Goal: Register for event/course

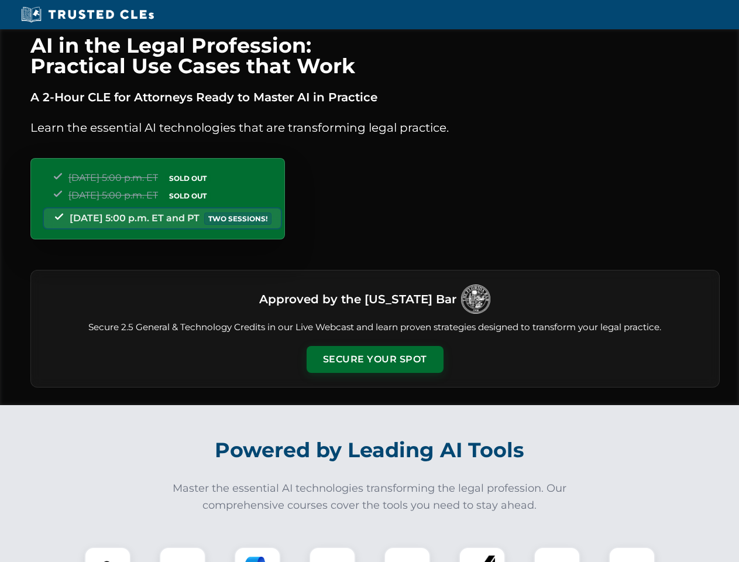
click at [374, 359] on button "Secure Your Spot" at bounding box center [375, 359] width 137 height 27
click at [108, 554] on img at bounding box center [108, 570] width 34 height 34
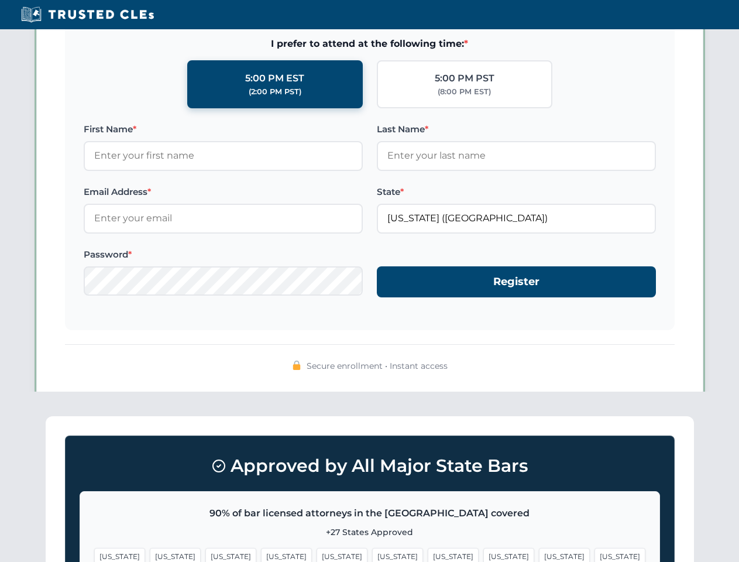
click at [428, 554] on span "[US_STATE]" at bounding box center [453, 556] width 51 height 17
click at [539, 554] on span "[US_STATE]" at bounding box center [564, 556] width 51 height 17
